Goal: Information Seeking & Learning: Find contact information

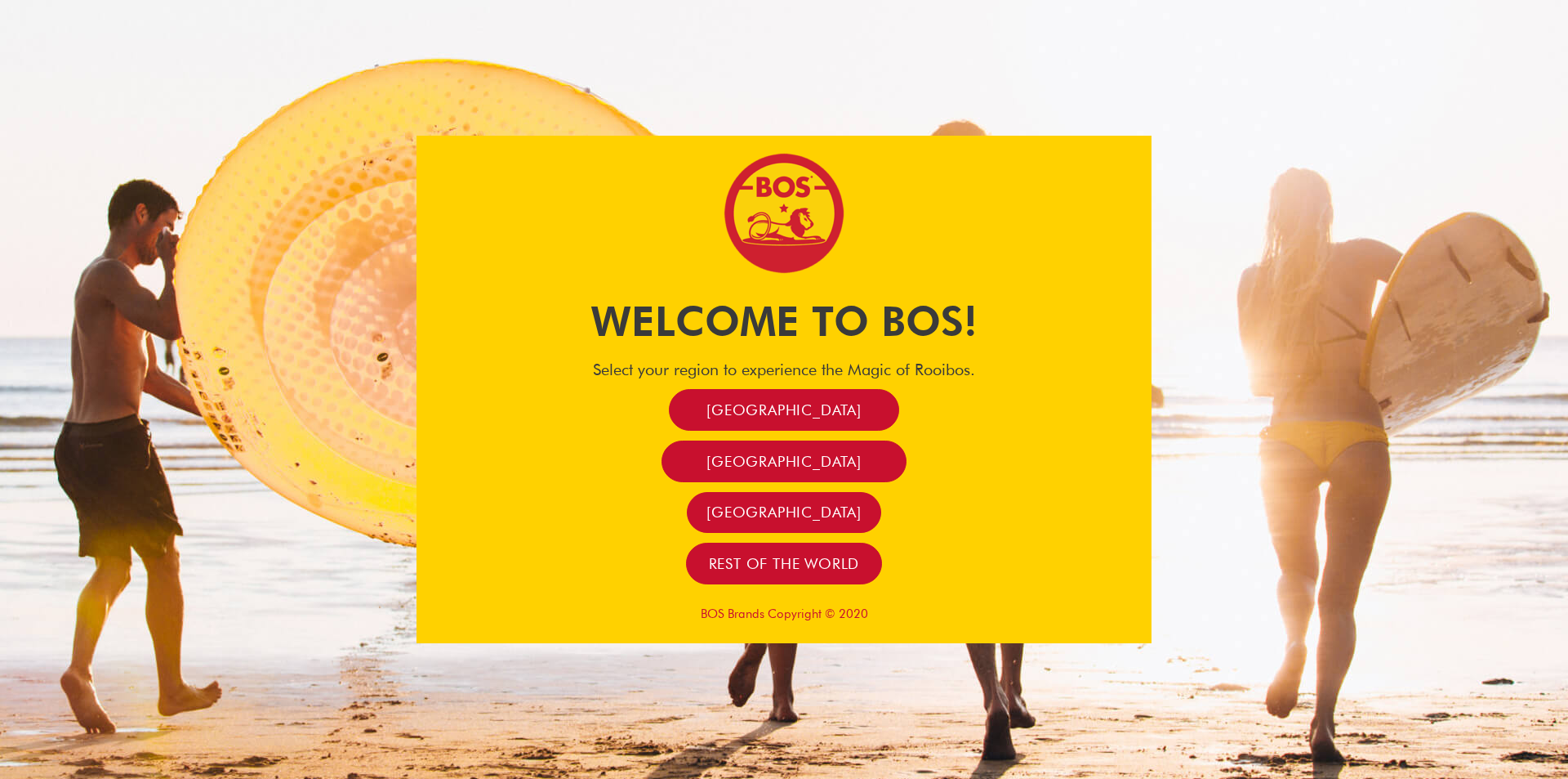
click at [761, 389] on div at bounding box center [784, 389] width 735 height 506
click at [757, 409] on span "[GEOGRAPHIC_DATA]" at bounding box center [784, 409] width 155 height 19
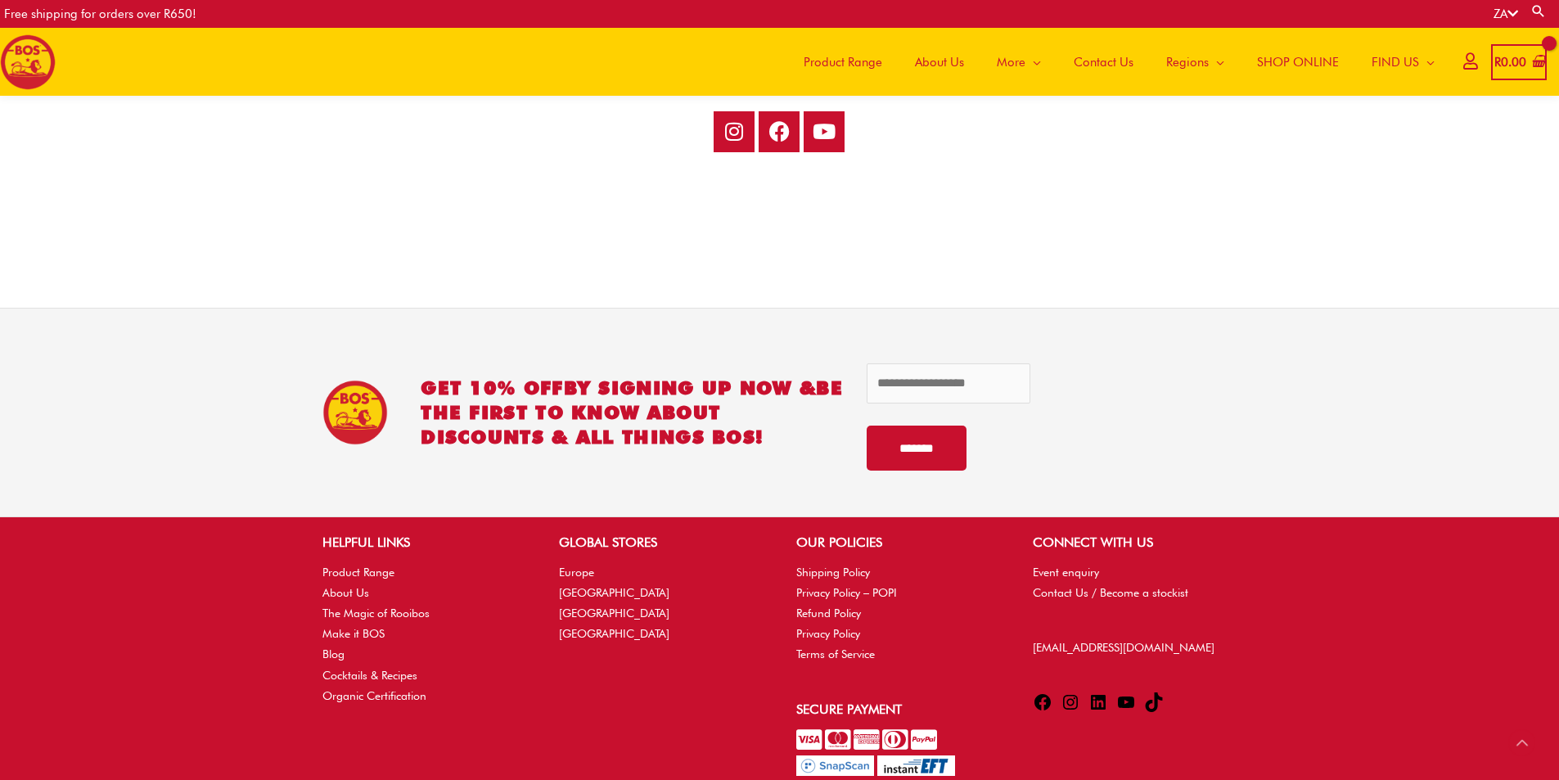
scroll to position [3359, 0]
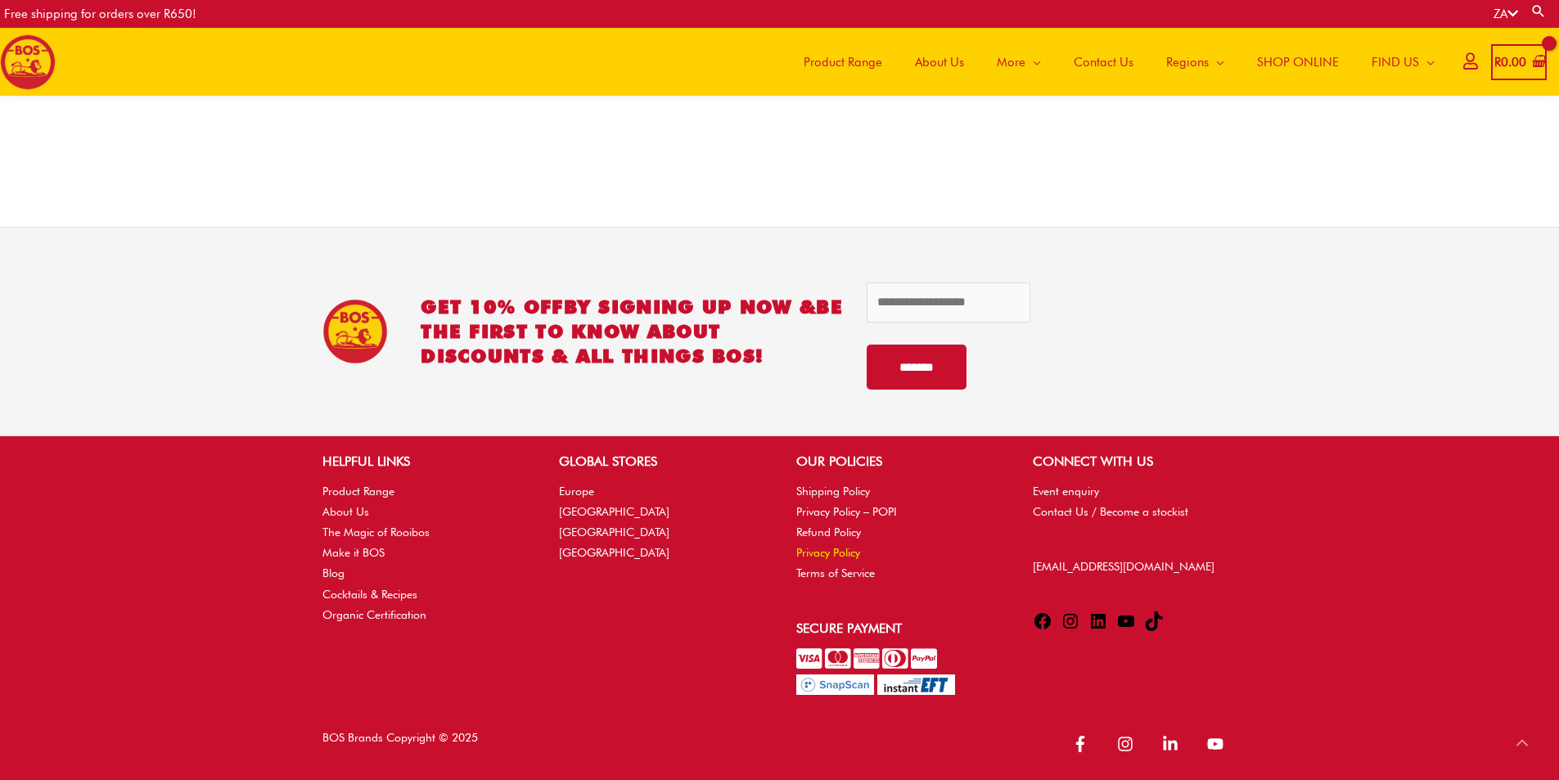
click at [835, 548] on link "Privacy Policy" at bounding box center [828, 552] width 64 height 13
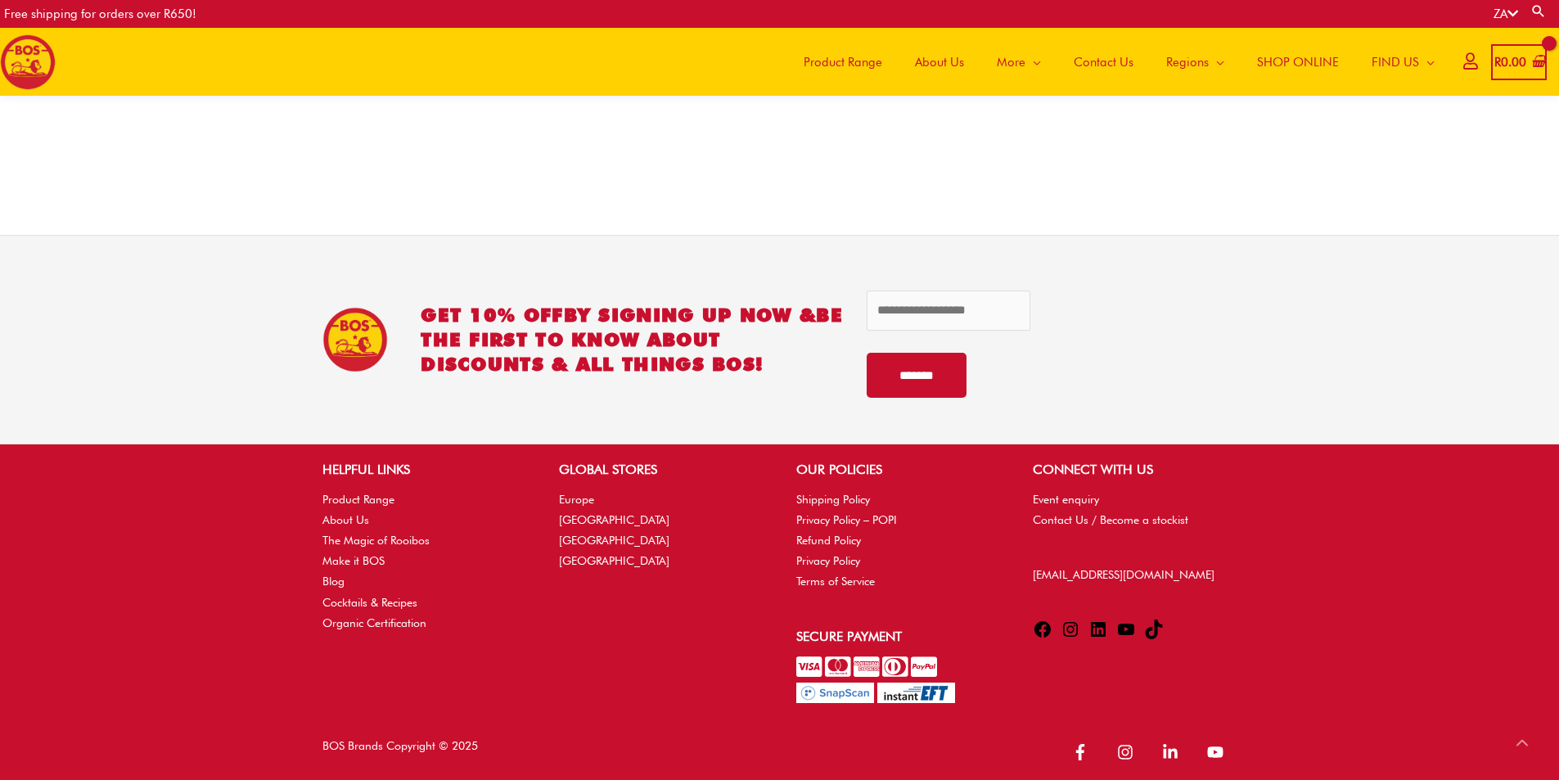
scroll to position [3359, 0]
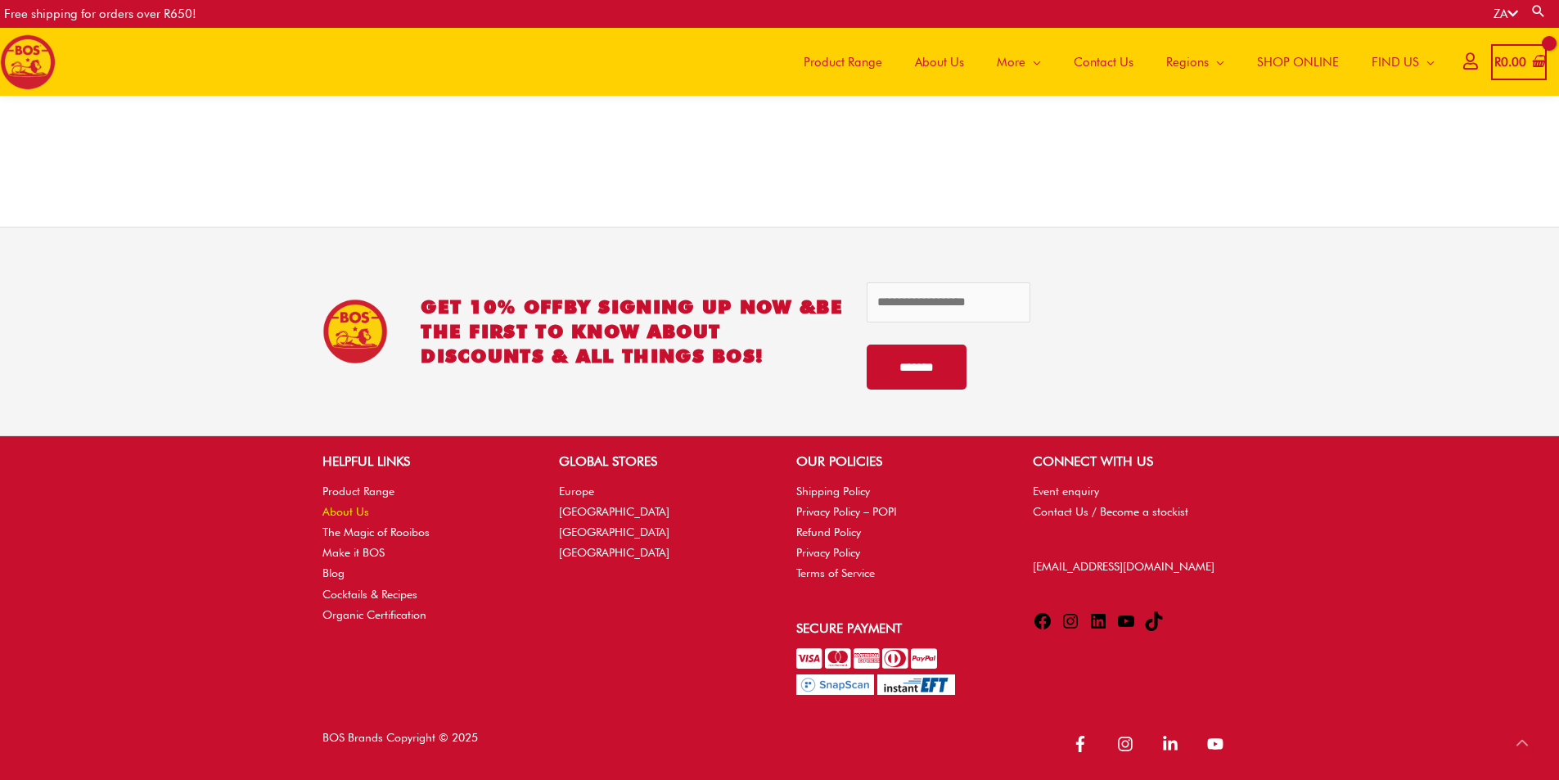
click at [347, 507] on link "About Us" at bounding box center [345, 511] width 47 height 13
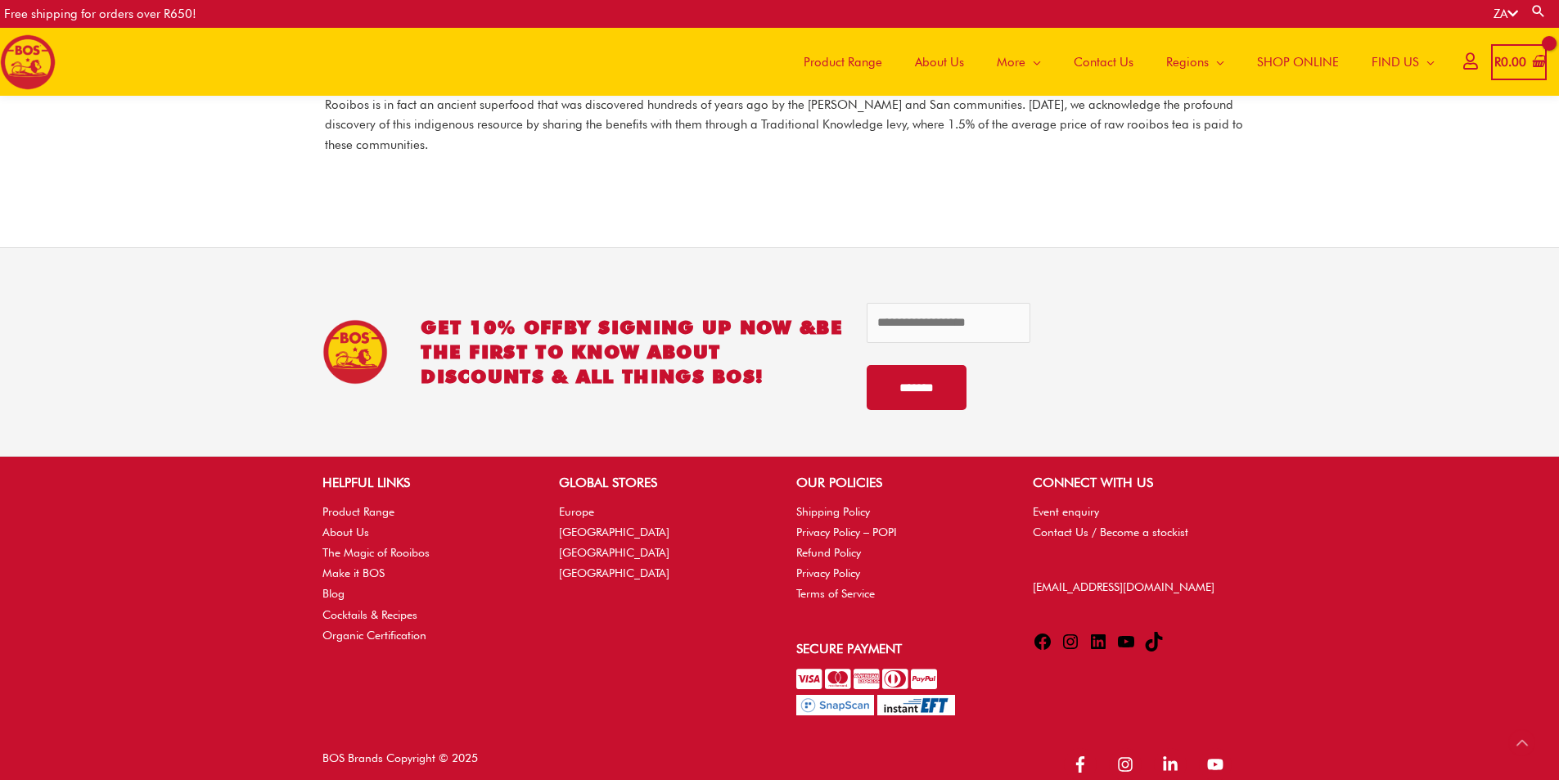
scroll to position [2325, 0]
click at [844, 525] on link "Privacy Policy – POPI" at bounding box center [846, 531] width 101 height 13
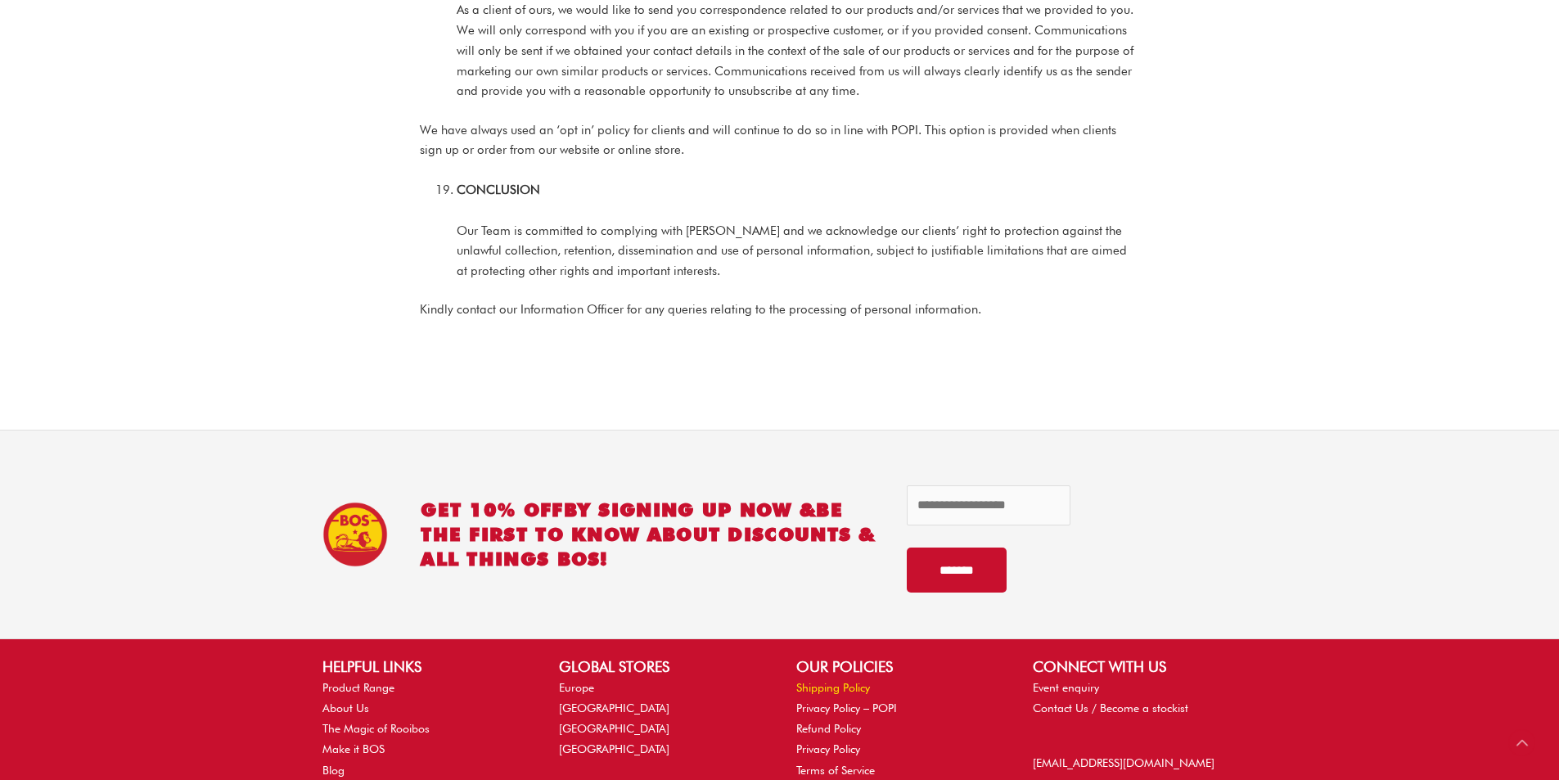
scroll to position [9789, 0]
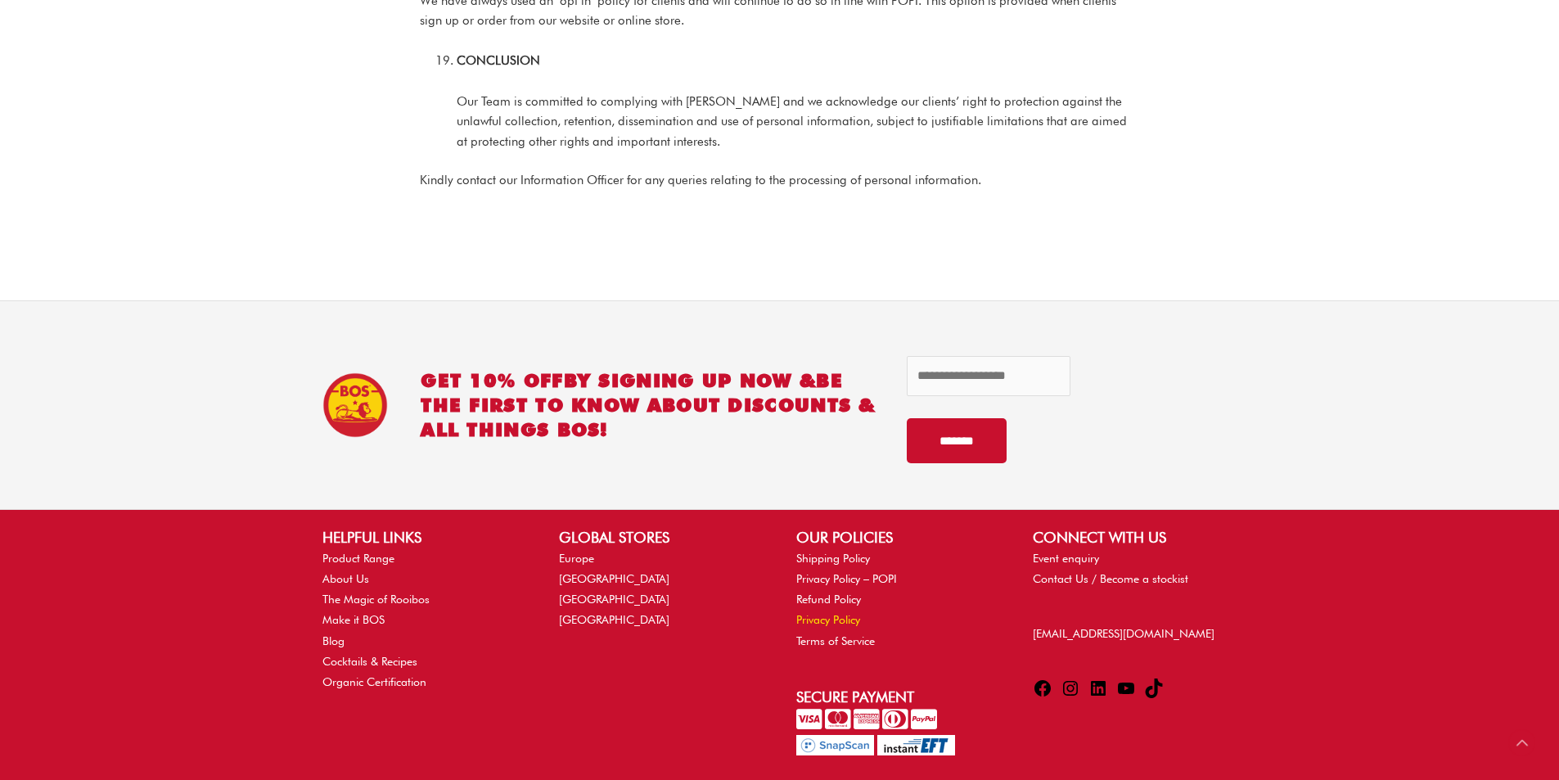
click at [812, 613] on link "Privacy Policy" at bounding box center [828, 619] width 64 height 13
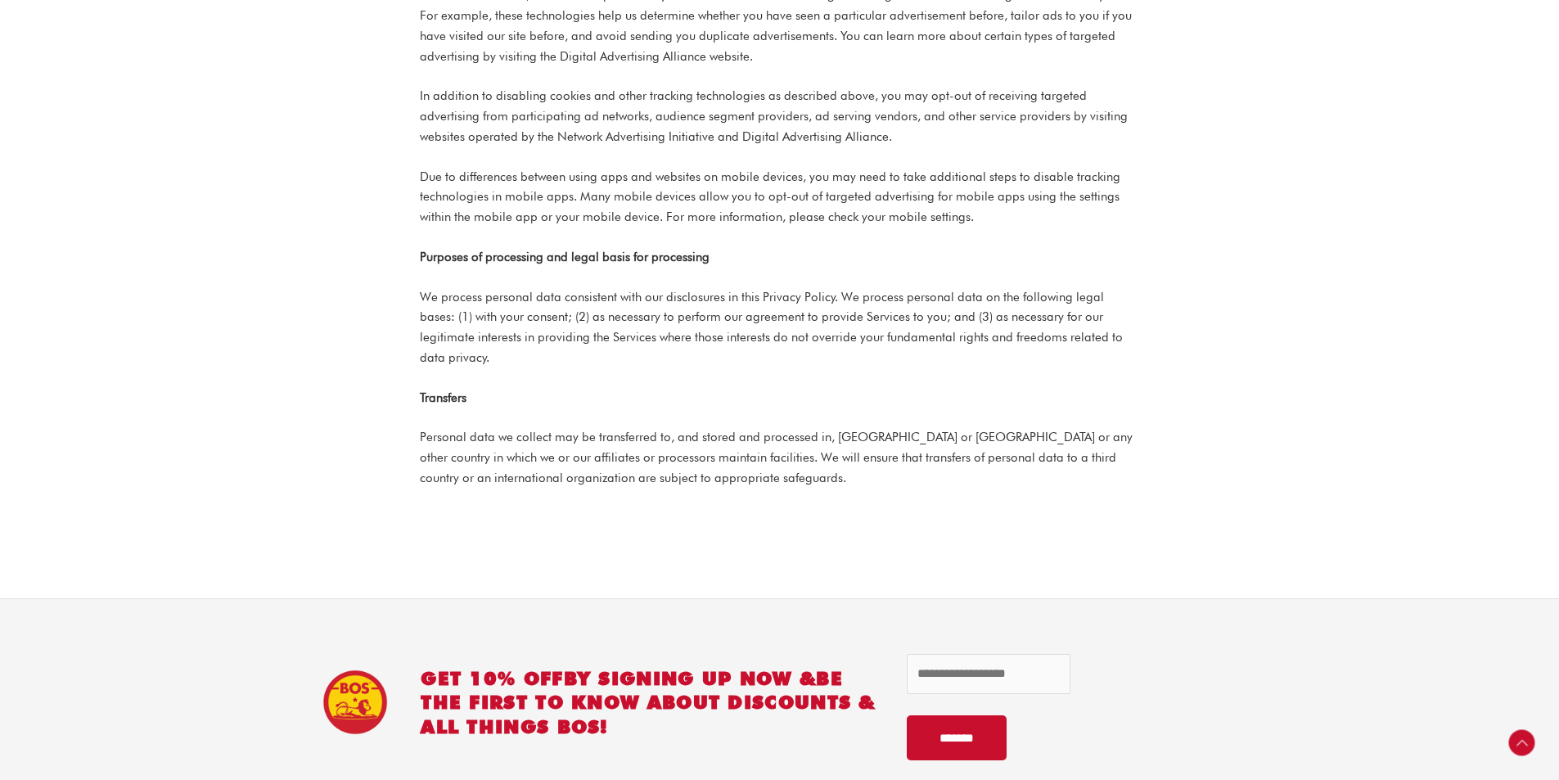
scroll to position [4746, 0]
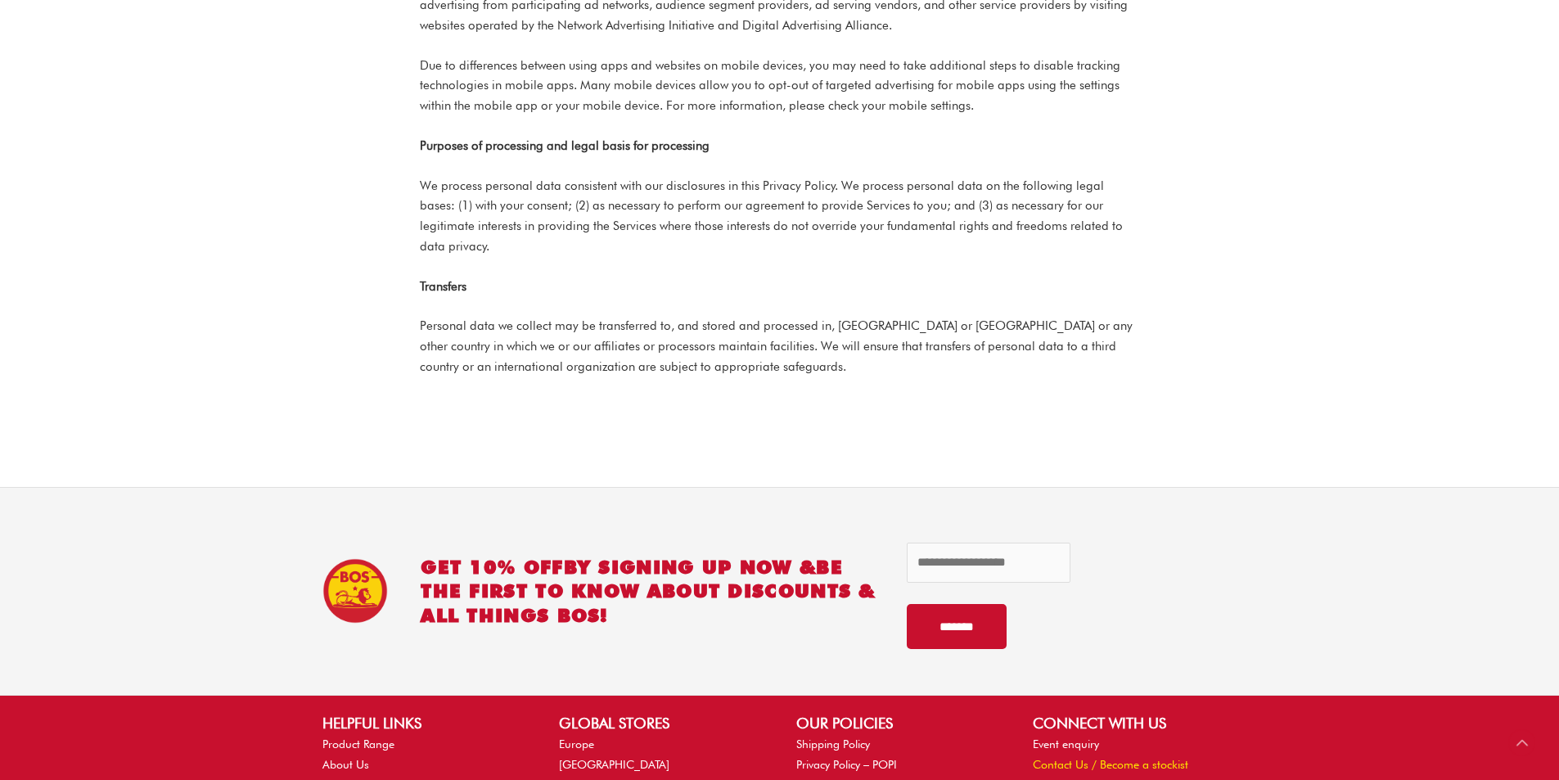
click at [1041, 758] on link "Contact Us / Become a stockist" at bounding box center [1110, 764] width 155 height 13
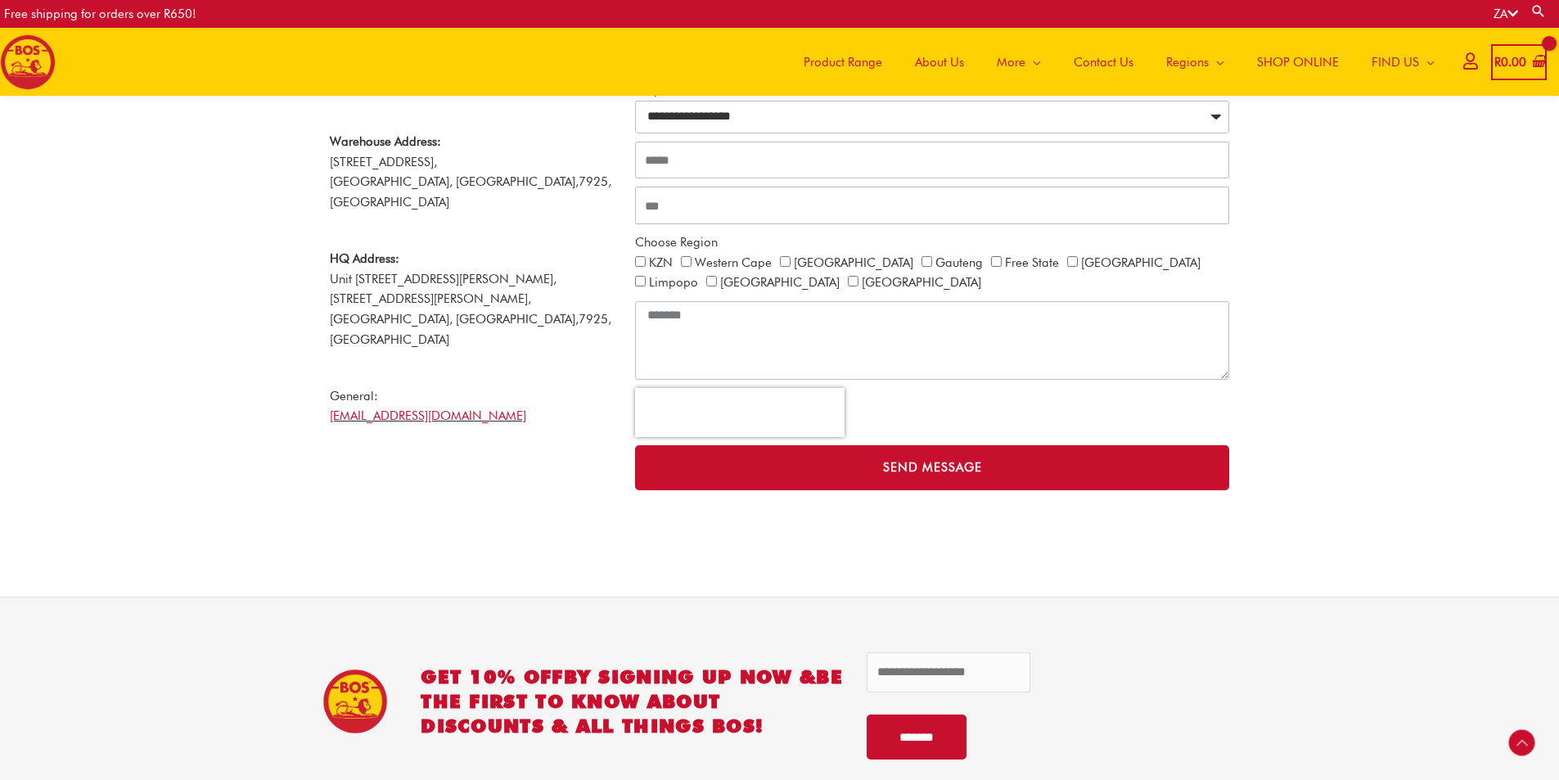
scroll to position [651, 0]
